Goal: Obtain resource: Obtain resource

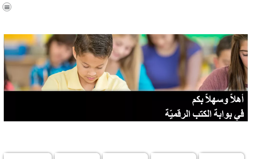
scroll to position [151, 0]
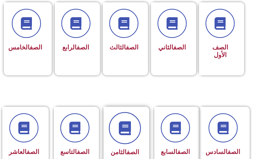
click at [128, 120] on span at bounding box center [125, 128] width 32 height 32
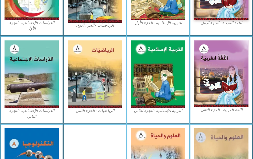
scroll to position [276, 0]
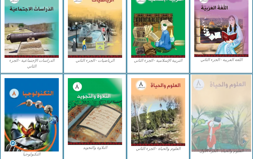
click at [231, 105] on img at bounding box center [220, 112] width 59 height 77
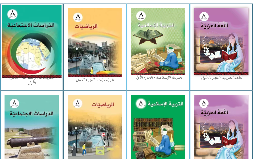
scroll to position [146, 0]
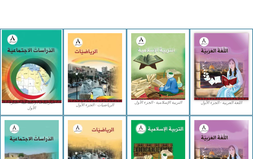
click at [22, 38] on img at bounding box center [31, 66] width 59 height 73
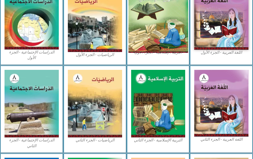
scroll to position [171, 0]
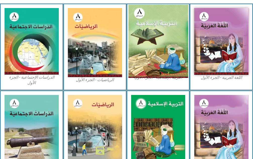
click at [163, 41] on img at bounding box center [157, 41] width 59 height 73
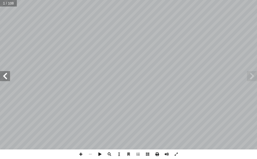
click at [158, 153] on span at bounding box center [157, 154] width 10 height 10
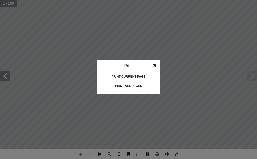
click at [132, 86] on div "Print all pages" at bounding box center [128, 86] width 50 height 8
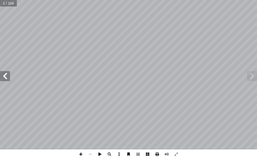
click at [159, 144] on div "ة َّ ال�جتماعي ُ راسات ِّ الد ليف: أ ا ّ فريق الت ا) ً ق ّ ومي (منس ّ ان القد ّ…" at bounding box center [128, 79] width 257 height 159
click at [158, 153] on span at bounding box center [157, 154] width 10 height 10
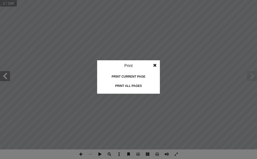
click at [122, 88] on div "Print all pages" at bounding box center [128, 86] width 50 height 8
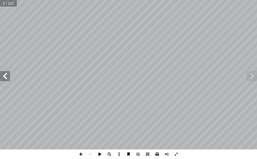
click at [156, 152] on span at bounding box center [157, 154] width 10 height 10
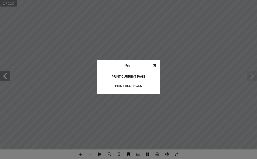
click at [139, 85] on div "Print all pages" at bounding box center [128, 86] width 50 height 8
